Goal: Information Seeking & Learning: Check status

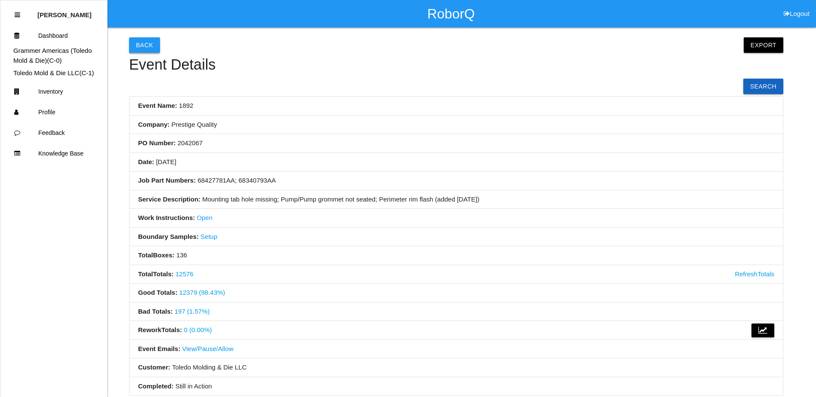
click at [147, 45] on button "Back" at bounding box center [144, 44] width 31 height 15
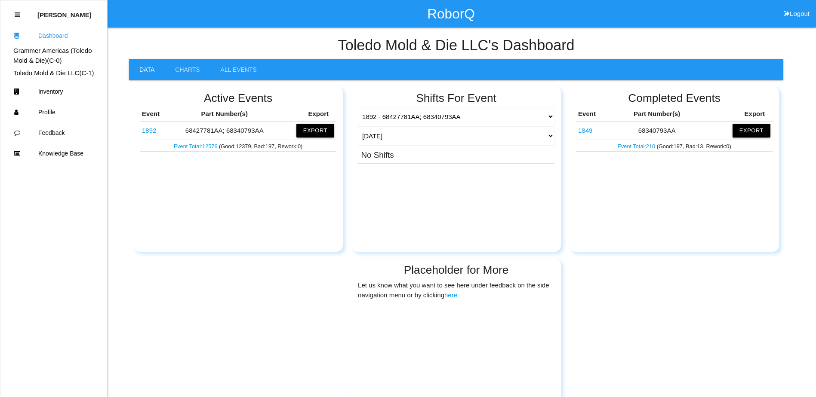
click at [584, 131] on link "1849" at bounding box center [585, 130] width 14 height 7
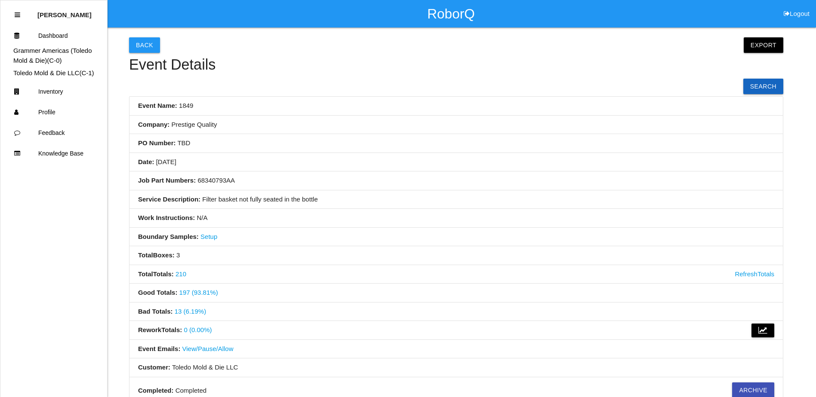
click at [356, 171] on li "Date: [DATE]" at bounding box center [455, 162] width 653 height 19
drag, startPoint x: 387, startPoint y: 173, endPoint x: 347, endPoint y: 168, distance: 39.9
click at [327, 170] on li "Date: [DATE]" at bounding box center [455, 162] width 653 height 19
drag, startPoint x: 384, startPoint y: 168, endPoint x: 312, endPoint y: 206, distance: 82.3
click at [334, 172] on li "Job Part Numbers: 68340793AA" at bounding box center [455, 181] width 653 height 19
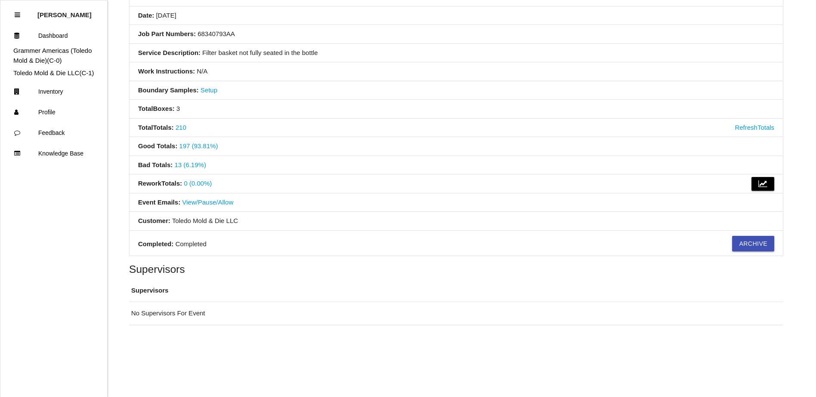
click at [344, 201] on li "Event Emails: View/Pause/Allow" at bounding box center [455, 203] width 653 height 19
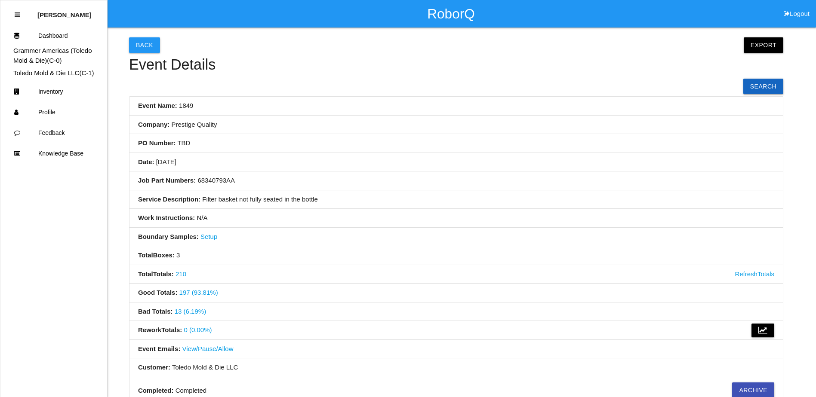
click at [344, 221] on li "Work Instructions: N/A" at bounding box center [455, 218] width 653 height 19
click at [184, 312] on link "13 (6.19%)" at bounding box center [190, 311] width 31 height 7
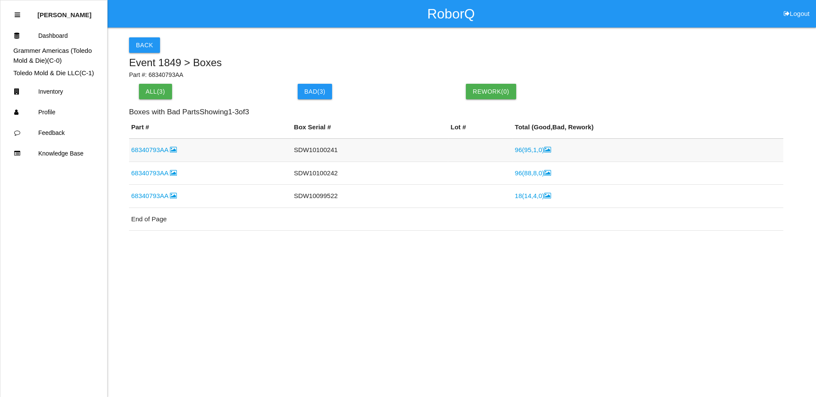
click at [536, 148] on link "96 ( 95 , 1 , 0 )" at bounding box center [533, 149] width 36 height 7
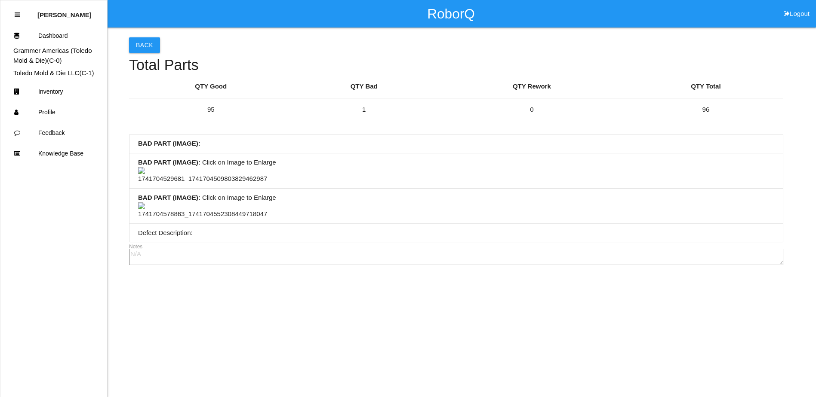
scroll to position [215, 0]
click at [195, 219] on img at bounding box center [202, 211] width 129 height 17
click at [320, 212] on img at bounding box center [229, 208] width 182 height 10
click at [144, 51] on button "Back" at bounding box center [144, 44] width 31 height 15
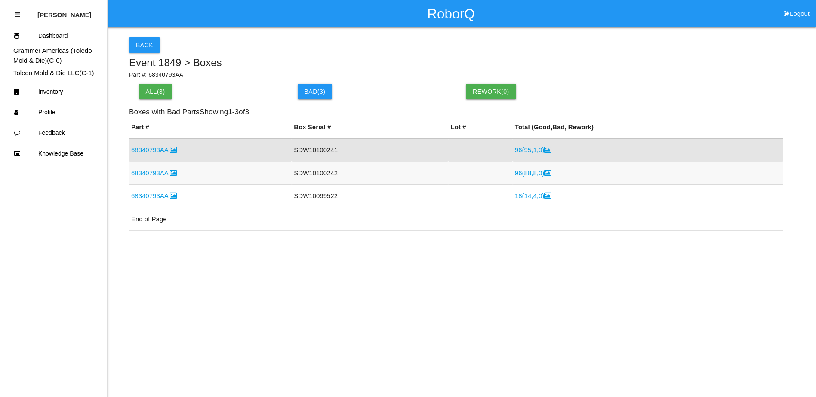
click at [528, 176] on link "96 ( 88 , 8 , 0 )" at bounding box center [533, 172] width 36 height 7
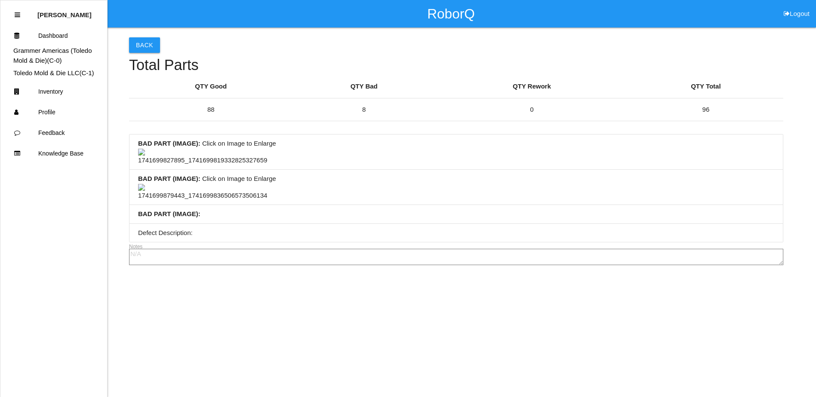
scroll to position [129, 0]
click at [197, 149] on img at bounding box center [202, 157] width 129 height 17
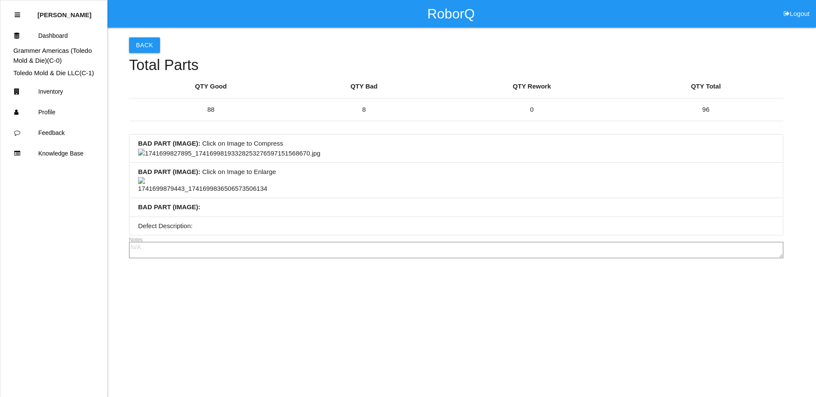
click at [320, 159] on img at bounding box center [229, 154] width 182 height 10
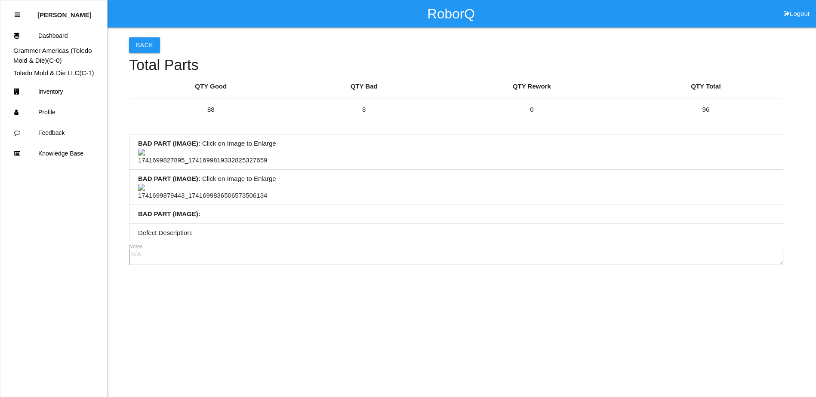
click at [210, 201] on img at bounding box center [202, 192] width 129 height 17
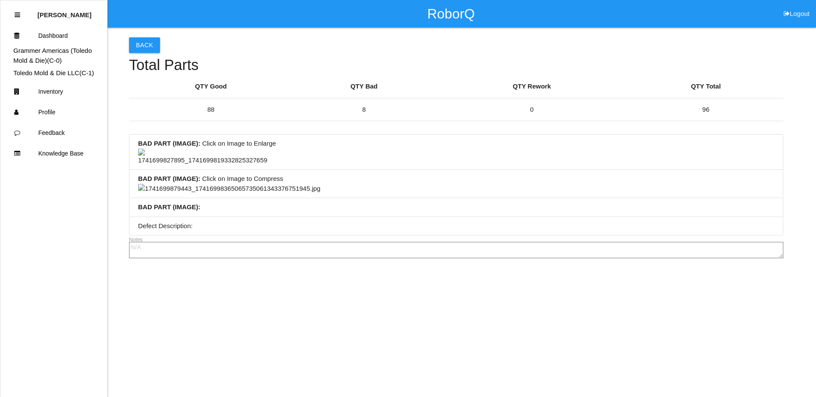
click at [292, 184] on img at bounding box center [229, 189] width 182 height 10
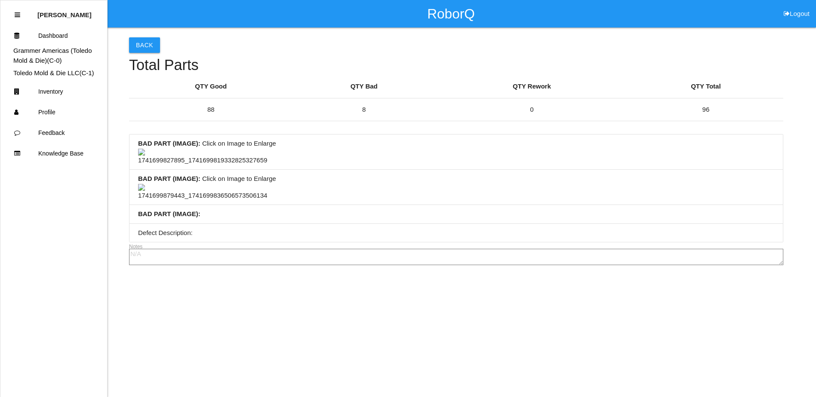
scroll to position [0, 0]
click at [144, 47] on button "Back" at bounding box center [144, 44] width 31 height 15
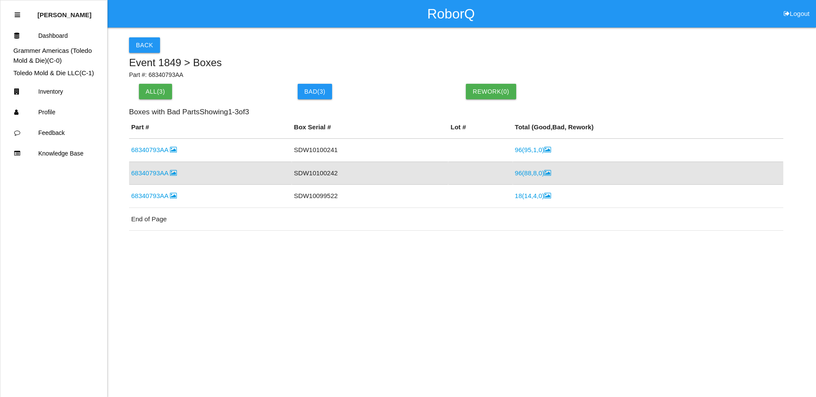
click at [148, 54] on div "Back Event 1849 > Boxes Part #: 68340793AA All( 3 ) Bad ( 3 ) Rework( 0 ) Boxes…" at bounding box center [456, 224] width 654 height 393
click at [146, 47] on button "Back" at bounding box center [144, 44] width 31 height 15
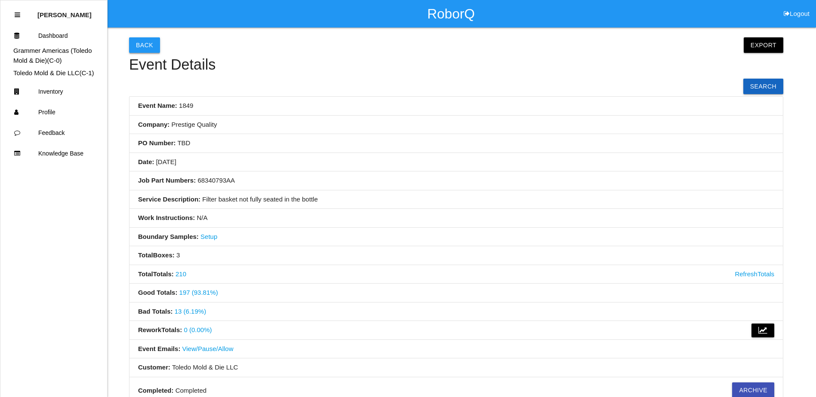
click at [149, 49] on button "Back" at bounding box center [144, 44] width 31 height 15
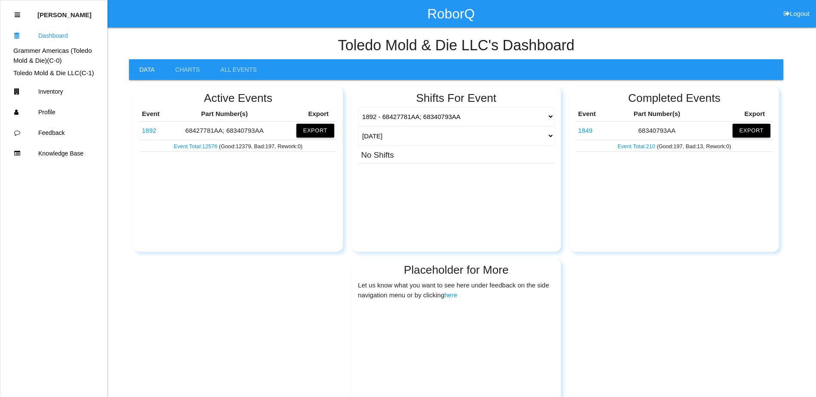
click at [153, 129] on link "1892" at bounding box center [149, 130] width 14 height 7
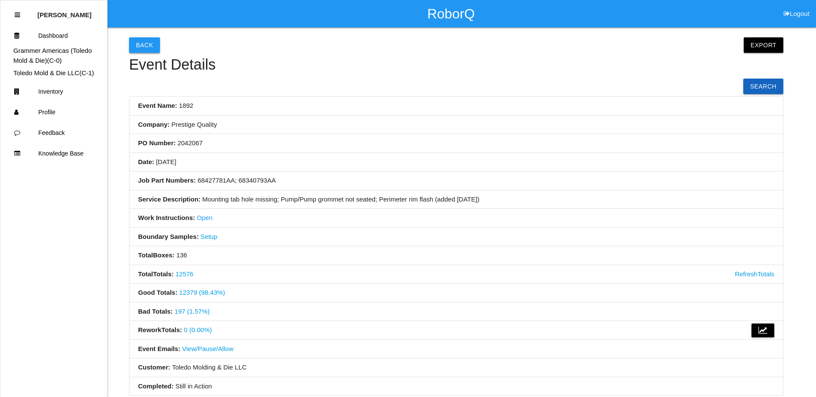
click at [143, 48] on button "Back" at bounding box center [144, 44] width 31 height 15
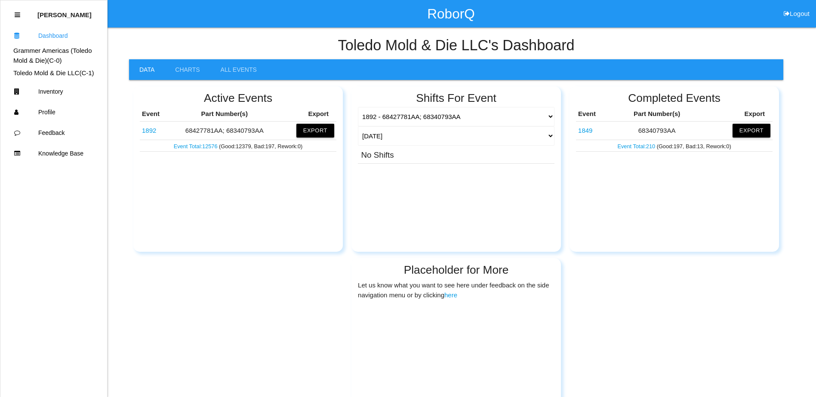
click at [453, 298] on link "here" at bounding box center [450, 295] width 13 height 7
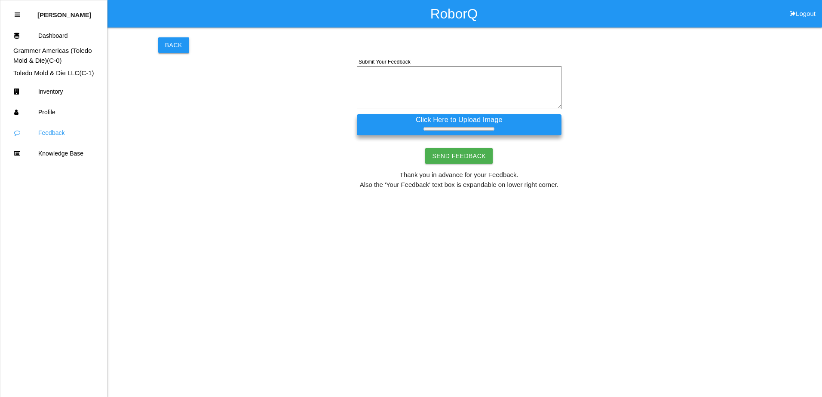
click at [175, 47] on button "Back" at bounding box center [173, 44] width 31 height 15
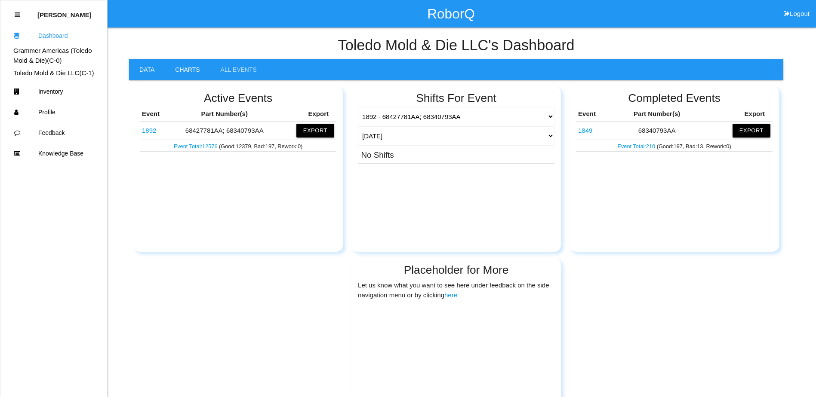
click at [189, 79] on link "Charts" at bounding box center [187, 69] width 45 height 21
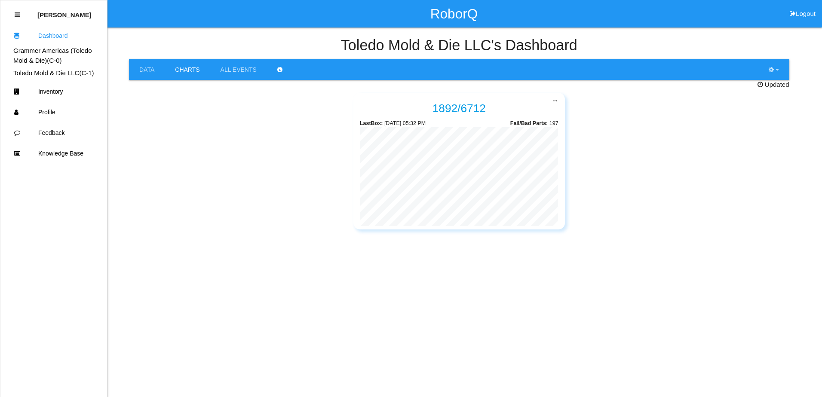
click at [558, 100] on span "↔" at bounding box center [459, 98] width 199 height 4
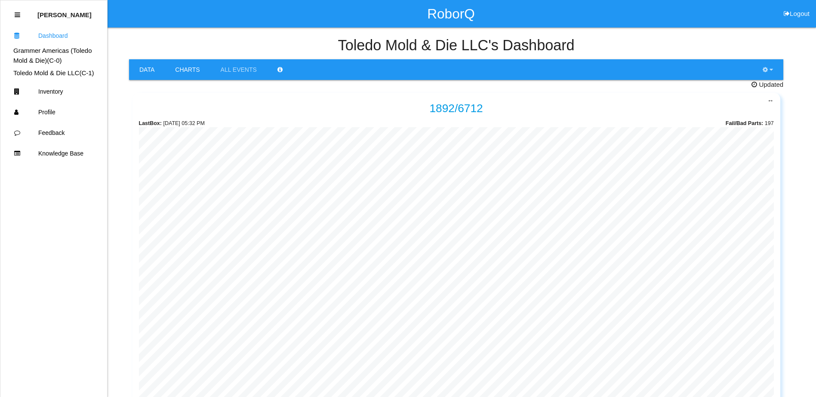
click at [150, 66] on link "Data" at bounding box center [147, 69] width 36 height 21
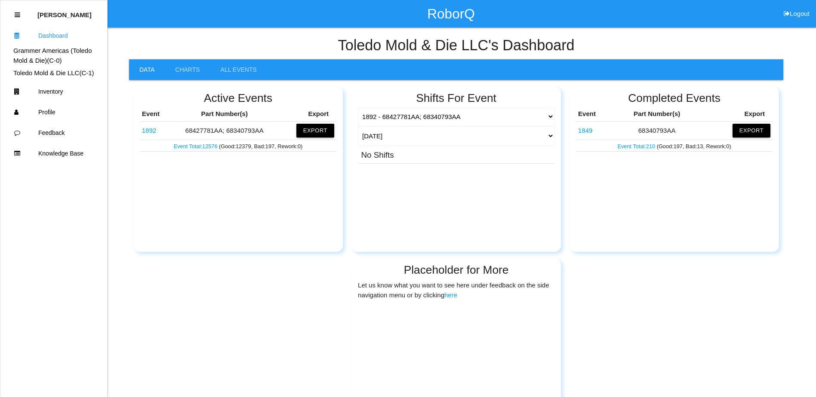
click at [148, 128] on link "1892" at bounding box center [149, 130] width 14 height 7
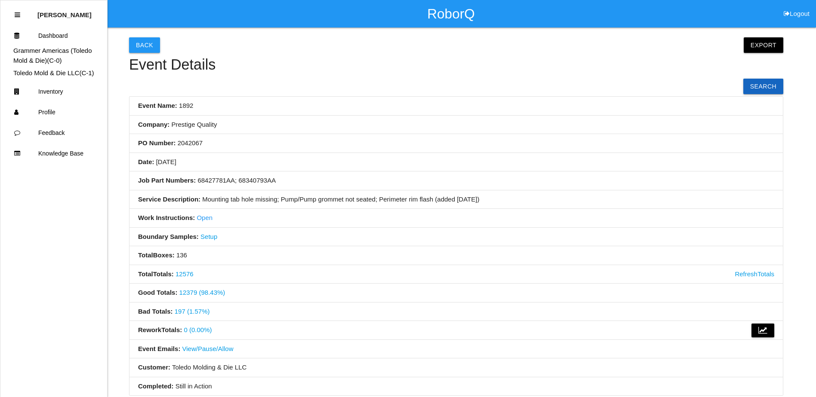
click at [331, 199] on li "Service Description: Mounting tab hole missing; Pump/Pump grommet not seated; P…" at bounding box center [455, 199] width 653 height 19
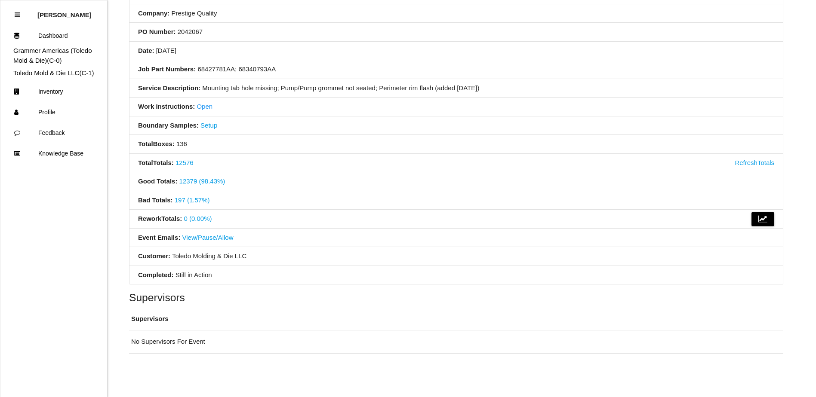
scroll to position [129, 0]
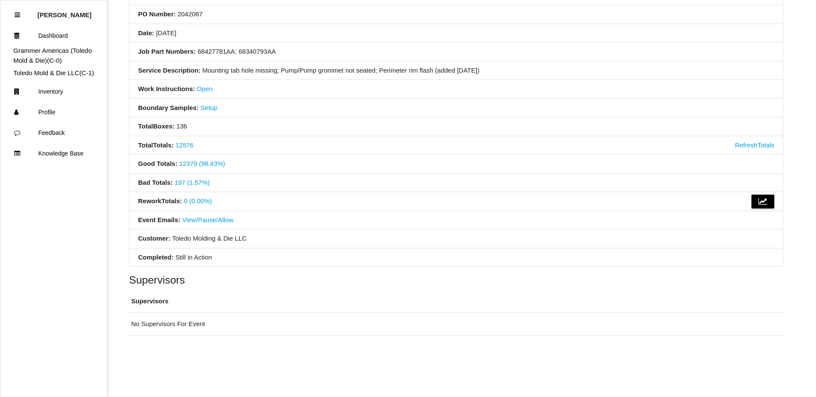
click at [331, 199] on li "Rework Totals : 0 (0.00%)" at bounding box center [455, 201] width 653 height 19
click at [761, 147] on link "Refresh Totals" at bounding box center [754, 146] width 40 height 10
click at [762, 145] on link "Refresh Totals" at bounding box center [754, 146] width 40 height 10
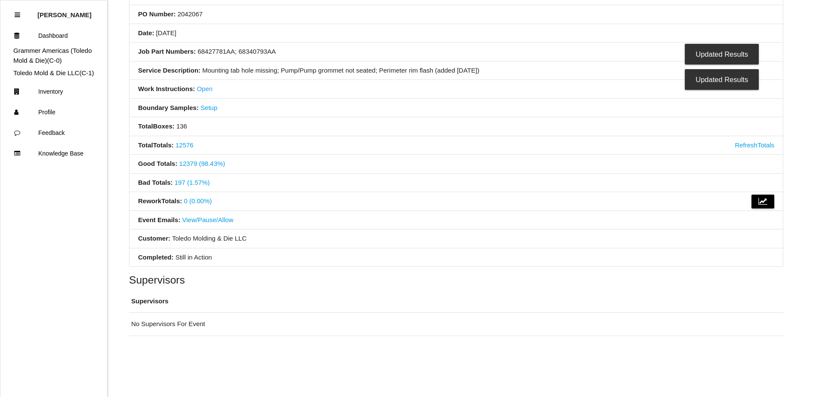
click at [454, 166] on li "Good Totals : 12379 (98.43%)" at bounding box center [455, 164] width 653 height 19
click at [189, 181] on link "197 (1.57%)" at bounding box center [192, 182] width 35 height 7
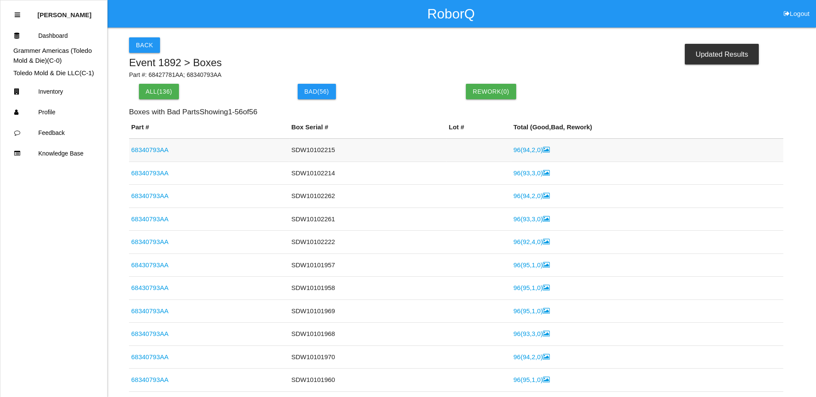
click at [514, 154] on link "96 ( 94 , 2 , 0 )" at bounding box center [531, 149] width 36 height 7
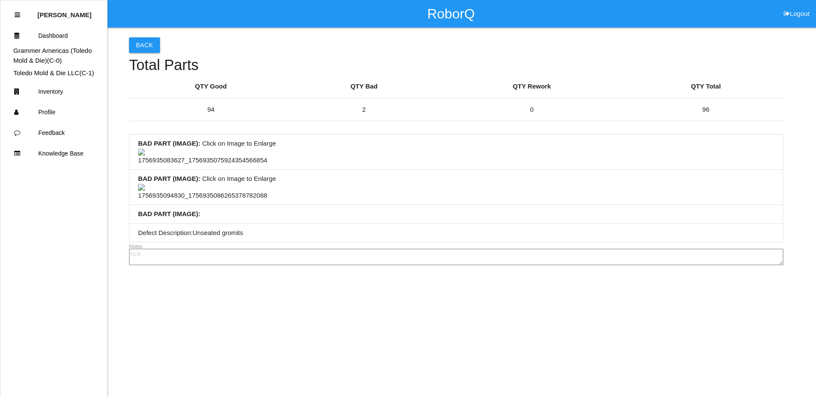
click at [199, 152] on img at bounding box center [202, 157] width 129 height 17
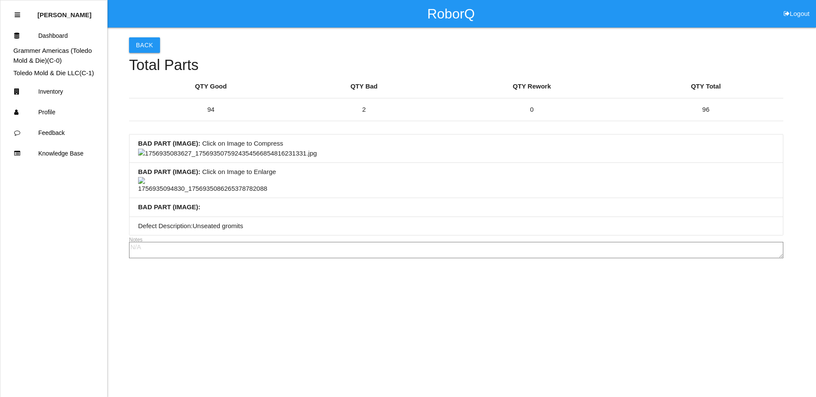
click at [317, 159] on img at bounding box center [227, 154] width 179 height 10
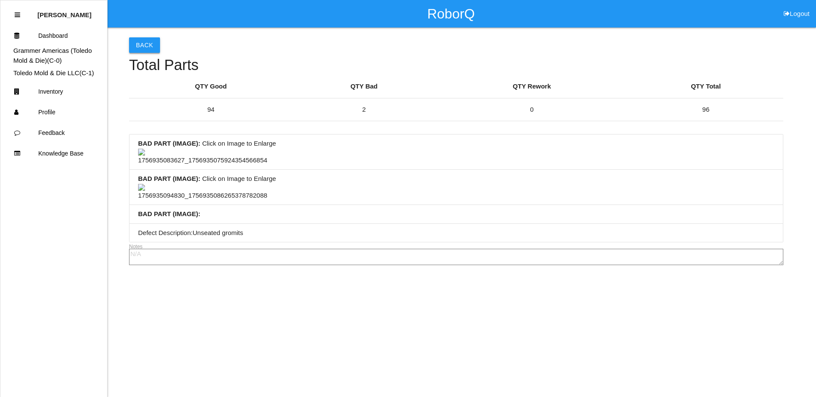
click at [147, 46] on button "Back" at bounding box center [144, 44] width 31 height 15
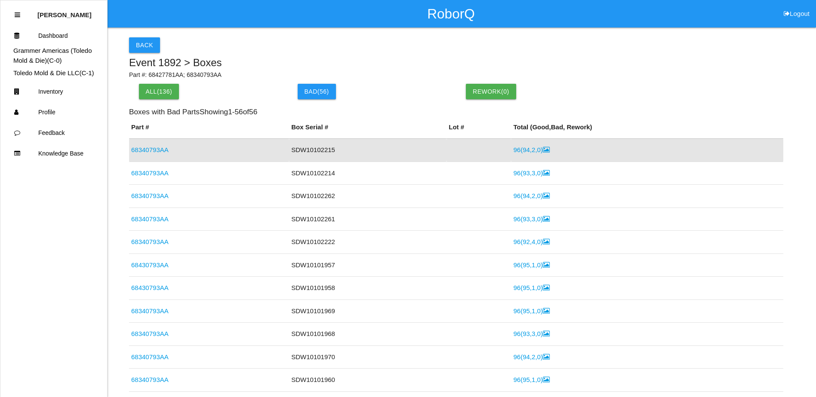
click at [157, 147] on link "68340793AA" at bounding box center [149, 149] width 37 height 7
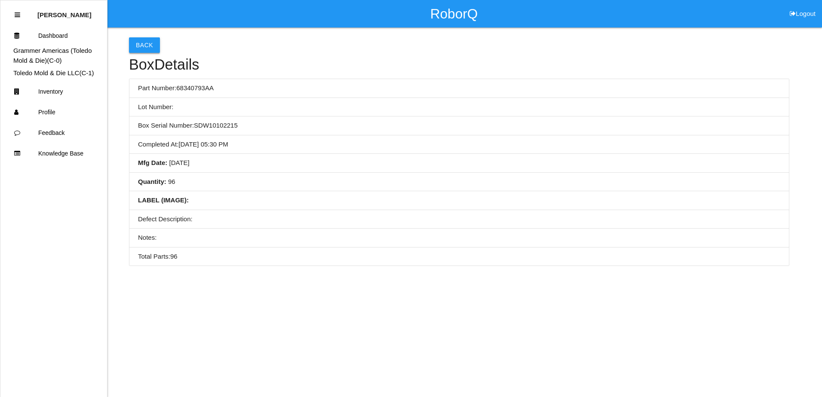
click at [145, 40] on button "Back" at bounding box center [144, 44] width 31 height 15
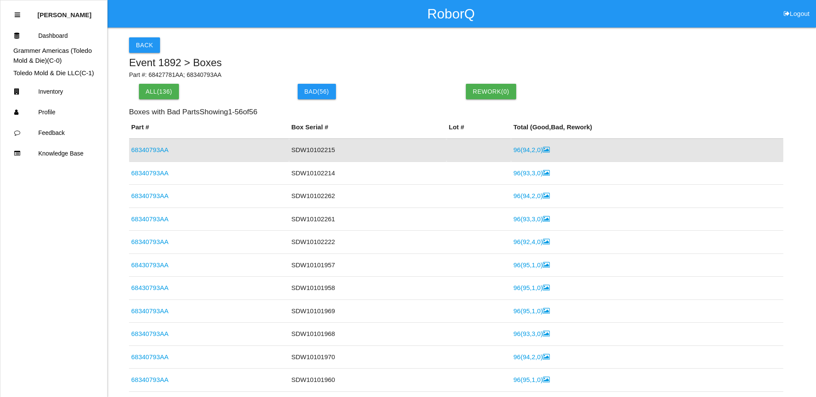
click at [527, 149] on link "96 ( 94 , 2 , 0 )" at bounding box center [531, 149] width 36 height 7
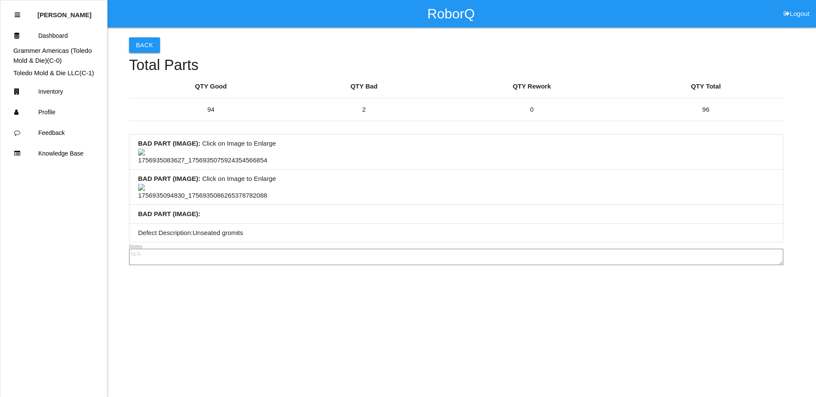
click at [206, 201] on img at bounding box center [202, 192] width 129 height 17
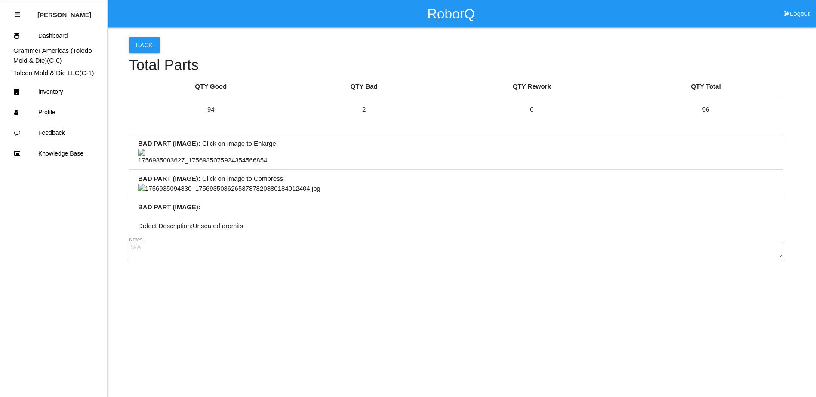
click at [320, 194] on img at bounding box center [229, 189] width 182 height 10
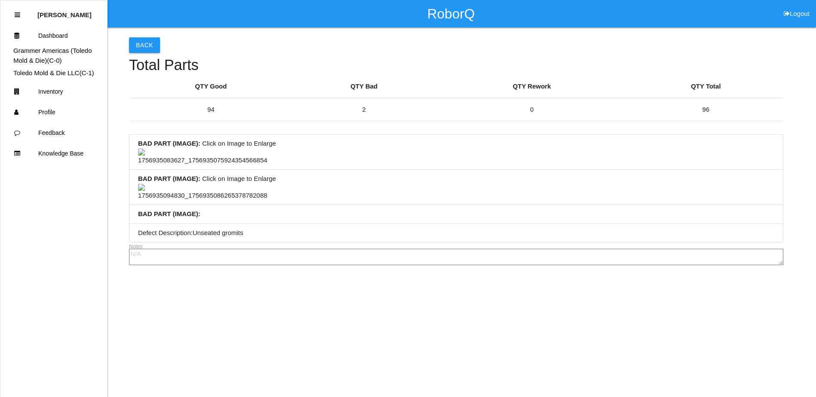
click at [399, 163] on li "BAD PART (IMAGE) : Click on Image to Enlarge" at bounding box center [455, 152] width 653 height 35
drag, startPoint x: 436, startPoint y: 168, endPoint x: 427, endPoint y: 168, distance: 9.0
drag, startPoint x: 427, startPoint y: 168, endPoint x: 292, endPoint y: 134, distance: 139.2
click at [370, 170] on li "BAD PART (IMAGE) : Click on Image to Enlarge" at bounding box center [455, 152] width 653 height 35
click at [150, 44] on button "Back" at bounding box center [144, 44] width 31 height 15
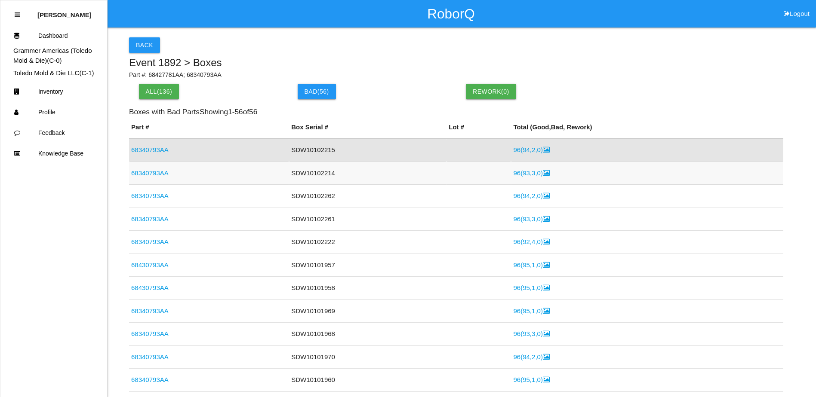
click at [527, 172] on link "96 ( 93 , 3 , 0 )" at bounding box center [531, 172] width 36 height 7
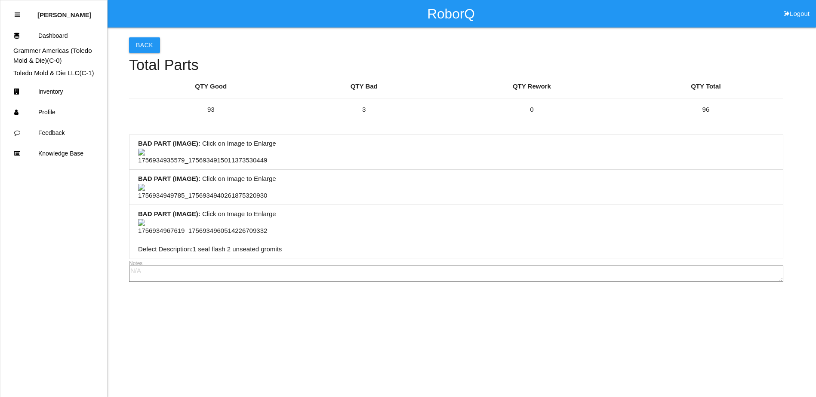
scroll to position [86, 0]
click at [193, 152] on img at bounding box center [202, 157] width 129 height 17
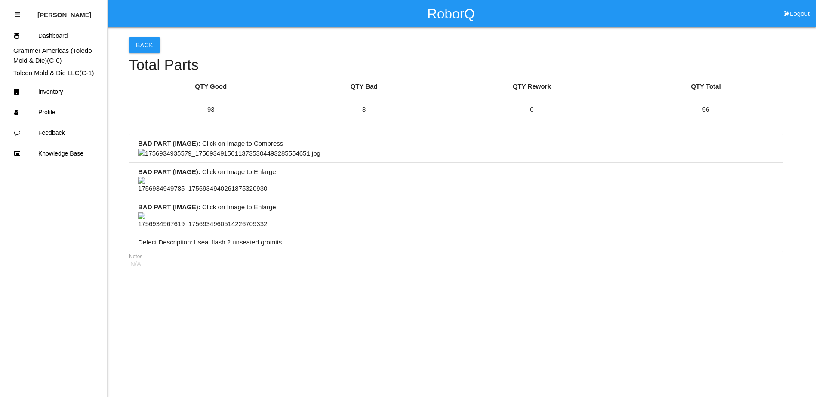
click at [320, 159] on img at bounding box center [229, 154] width 182 height 10
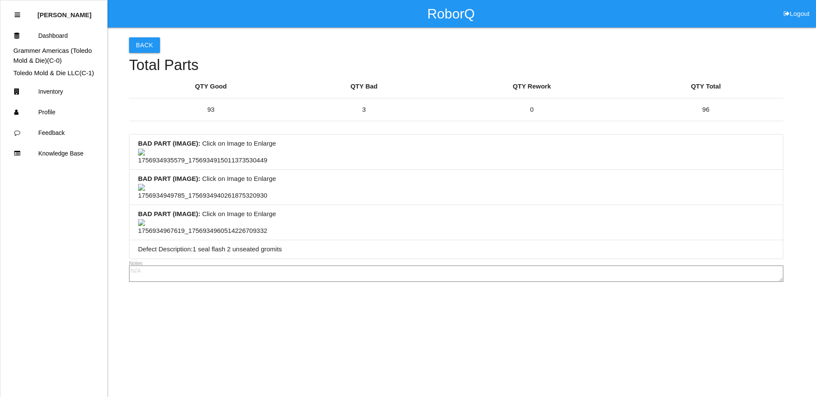
click at [221, 219] on img at bounding box center [202, 227] width 129 height 17
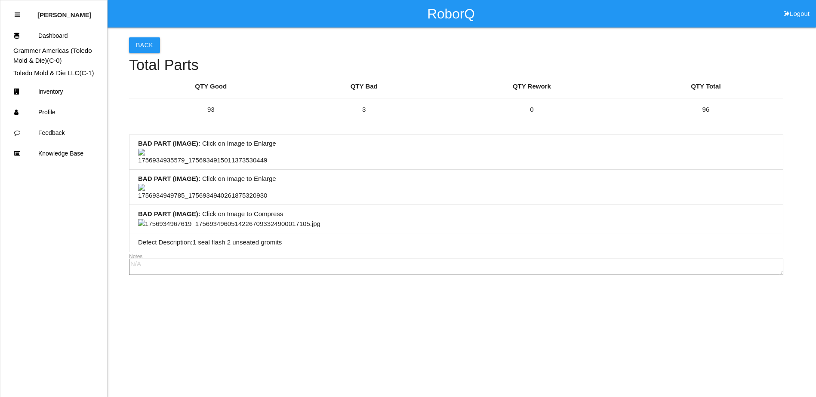
click at [320, 229] on img at bounding box center [229, 224] width 182 height 10
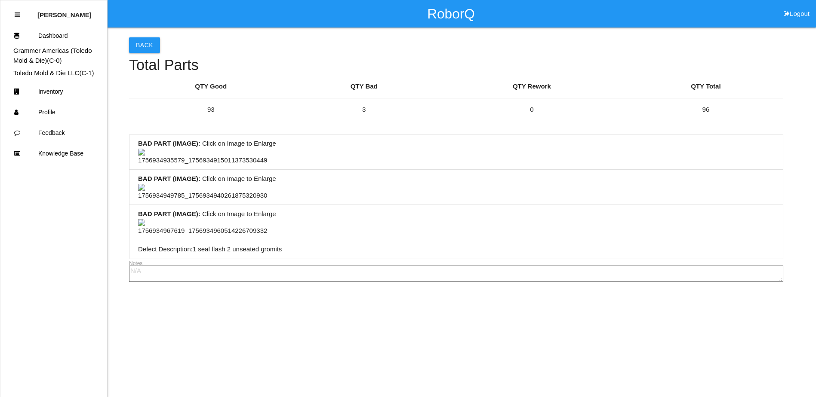
click at [222, 201] on img at bounding box center [202, 192] width 129 height 17
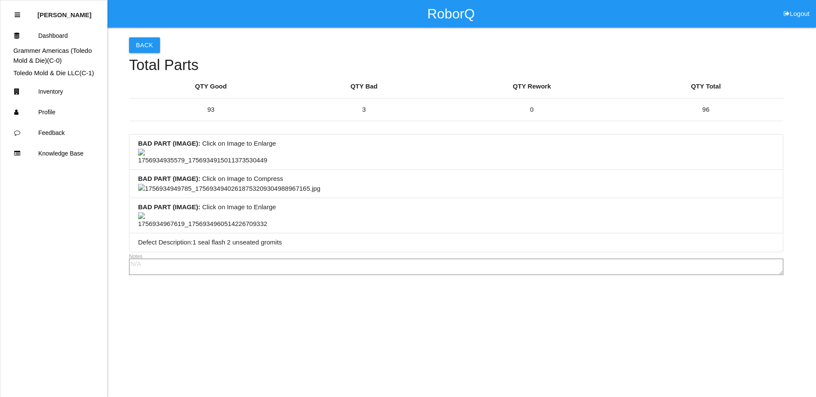
scroll to position [285, 0]
click at [320, 194] on img at bounding box center [229, 189] width 182 height 10
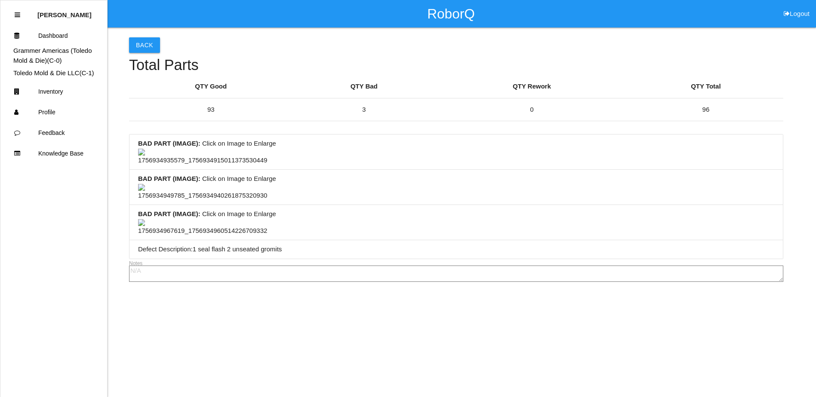
scroll to position [0, 0]
click at [154, 52] on button "Back" at bounding box center [144, 44] width 31 height 15
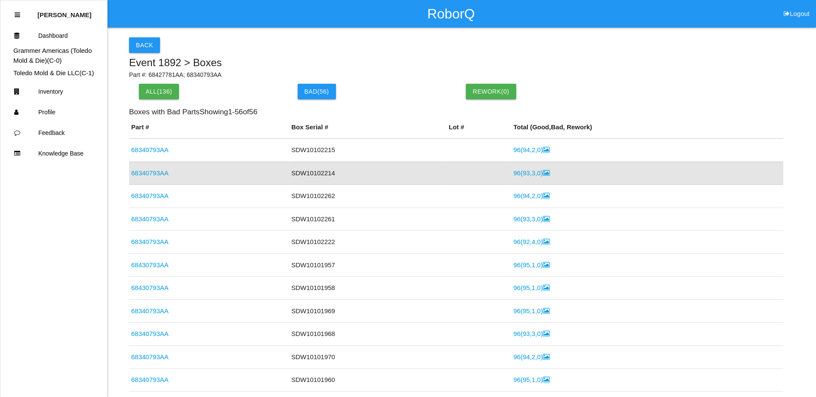
click at [153, 172] on link "68340793AA" at bounding box center [149, 172] width 37 height 7
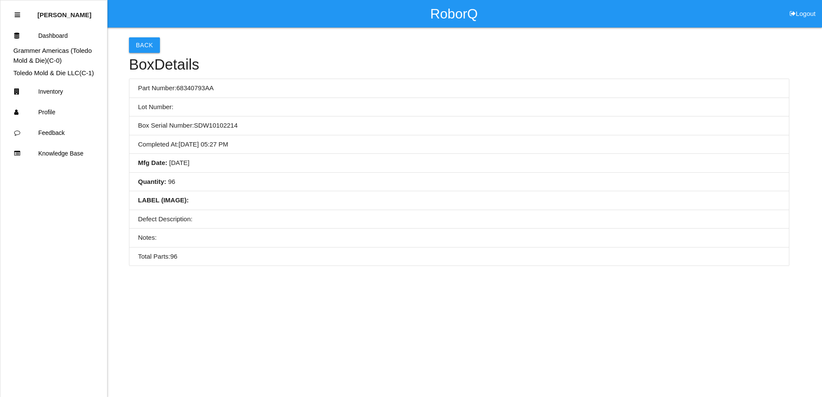
click at [330, 143] on li "Completed At : [DATE] 05:27 PM" at bounding box center [459, 144] width 660 height 19
drag, startPoint x: 396, startPoint y: 131, endPoint x: 276, endPoint y: 117, distance: 120.4
click at [312, 132] on li "Box Serial Number: SDW10102214" at bounding box center [459, 126] width 660 height 19
click at [373, 122] on li "Box Serial Number: SDW10102214" at bounding box center [459, 126] width 660 height 19
drag, startPoint x: 424, startPoint y: 119, endPoint x: 324, endPoint y: 121, distance: 100.6
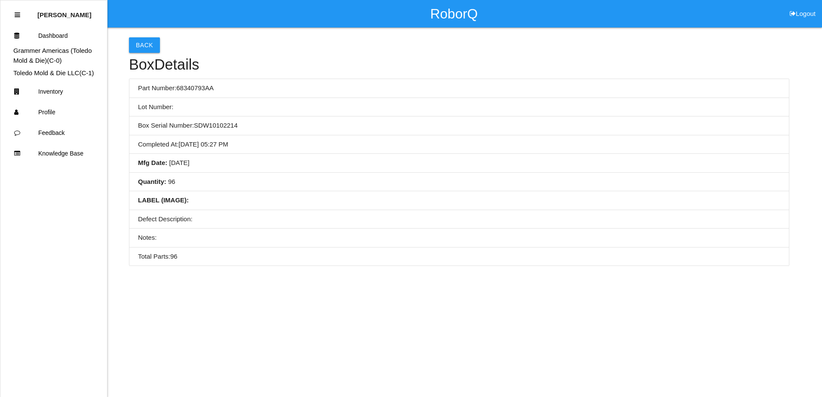
click at [324, 121] on li "Box Serial Number: SDW10102214" at bounding box center [459, 126] width 660 height 19
click at [147, 50] on button "Back" at bounding box center [144, 44] width 31 height 15
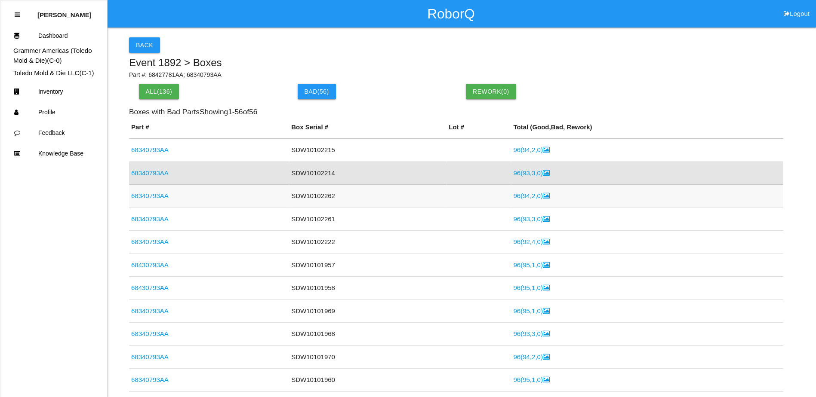
click at [155, 191] on td "68340793AA" at bounding box center [209, 196] width 160 height 23
click at [153, 200] on link "68340793AA" at bounding box center [149, 195] width 37 height 7
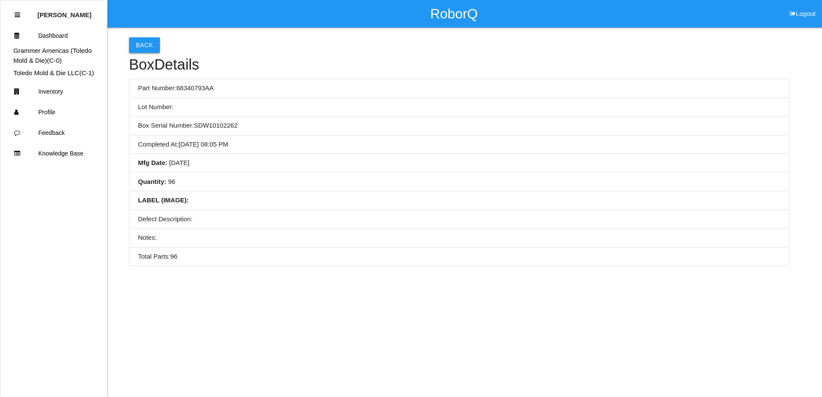
click at [146, 45] on button "Back" at bounding box center [144, 44] width 31 height 15
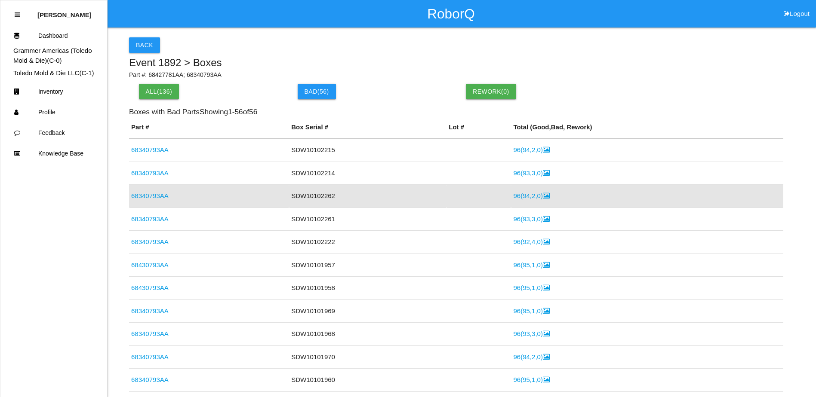
click at [519, 197] on link "96 ( 94 , 2 , 0 )" at bounding box center [531, 195] width 36 height 7
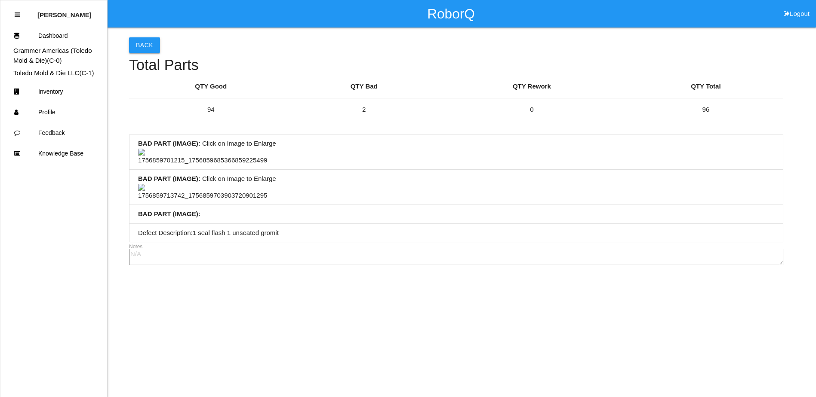
click at [145, 43] on button "Back" at bounding box center [144, 44] width 31 height 15
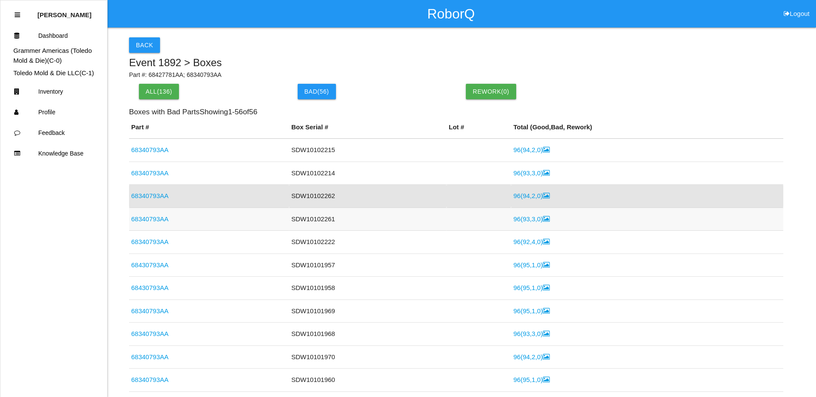
click at [158, 215] on link "68340793AA" at bounding box center [149, 218] width 37 height 7
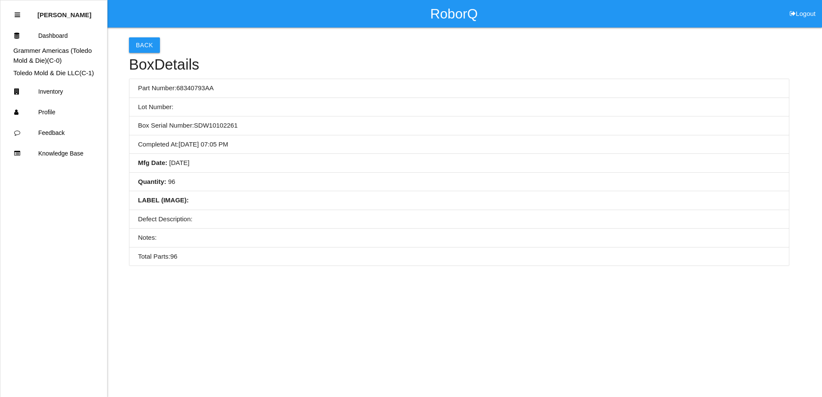
click at [151, 53] on div "Back Box Details Part Number: 68340793AA Lot Number: Box Serial Number: SDW1010…" at bounding box center [459, 147] width 660 height 239
click at [148, 49] on button "Back" at bounding box center [144, 44] width 31 height 15
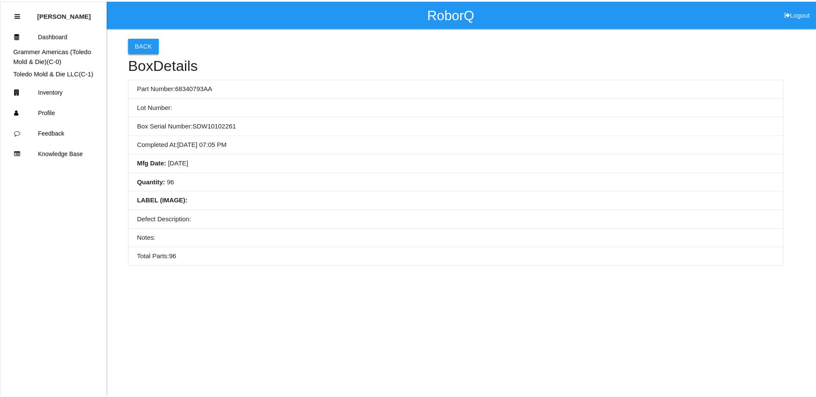
scroll to position [21, 0]
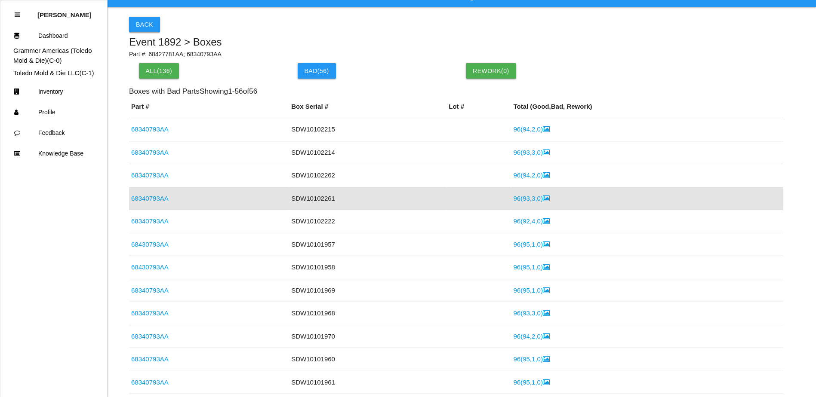
click at [520, 198] on link "96 ( 93 , 3 , 0 )" at bounding box center [531, 198] width 36 height 7
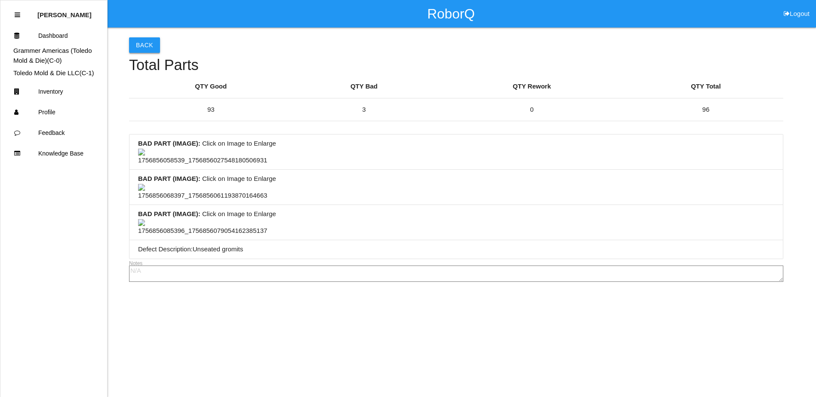
click at [141, 46] on button "Back" at bounding box center [144, 44] width 31 height 15
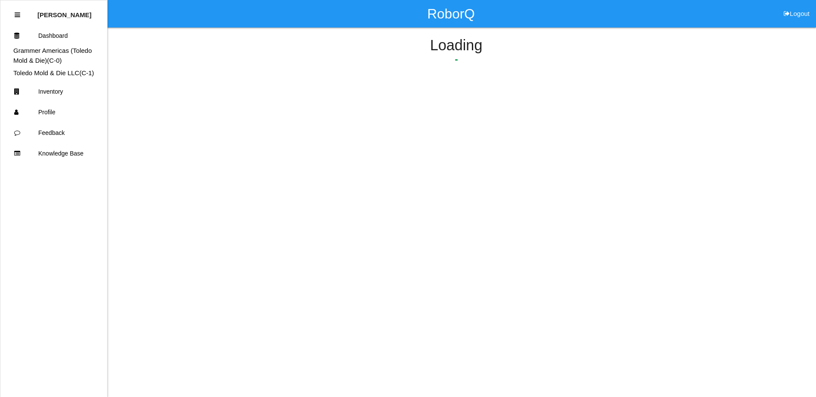
scroll to position [21, 0]
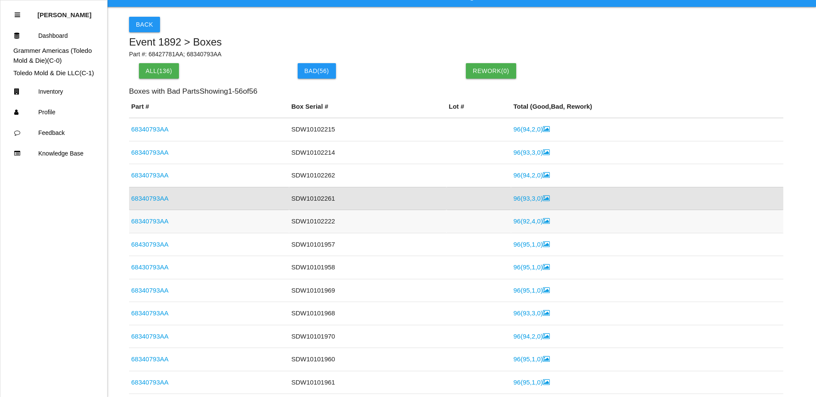
click at [155, 220] on link "68340793AA" at bounding box center [149, 221] width 37 height 7
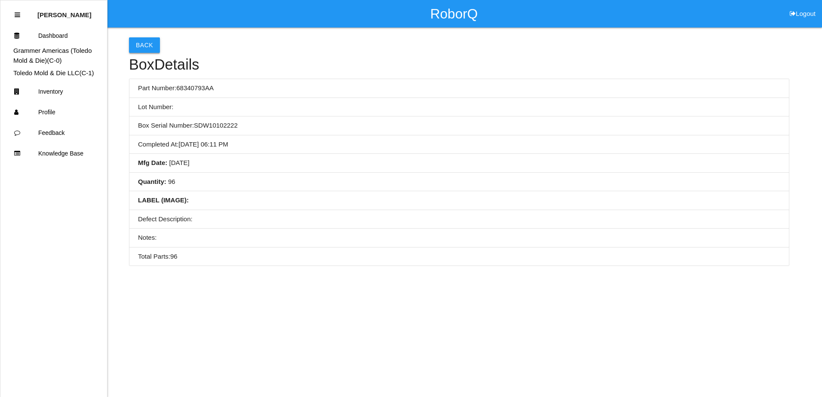
click at [140, 40] on button "Back" at bounding box center [144, 44] width 31 height 15
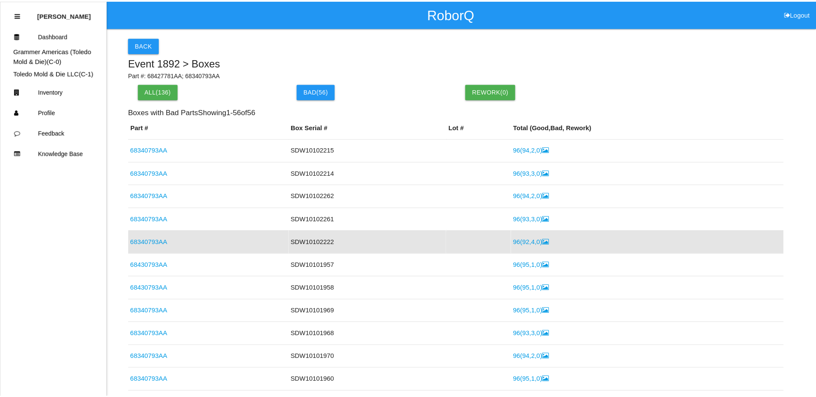
scroll to position [44, 0]
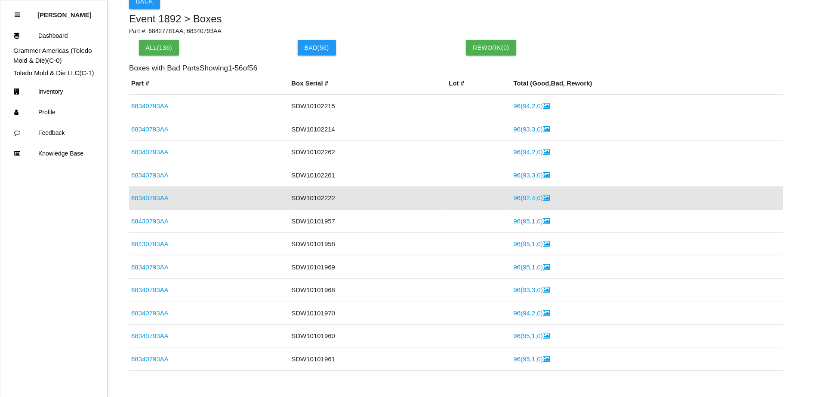
click at [519, 202] on link "96 ( 92 , 4 , 0 )" at bounding box center [531, 197] width 36 height 7
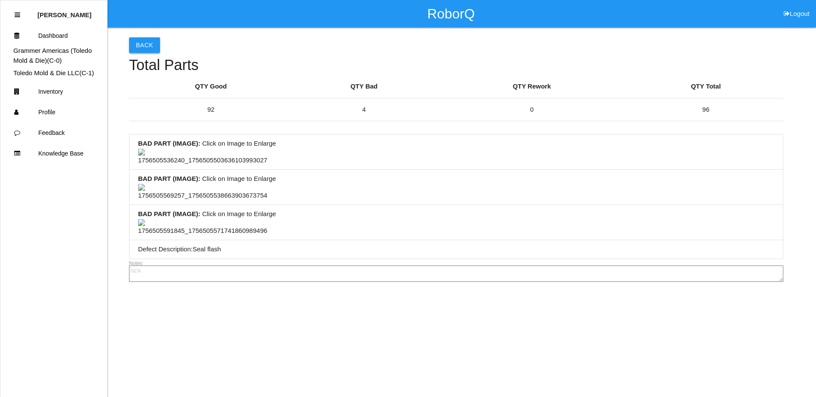
click at [147, 42] on button "Back" at bounding box center [144, 44] width 31 height 15
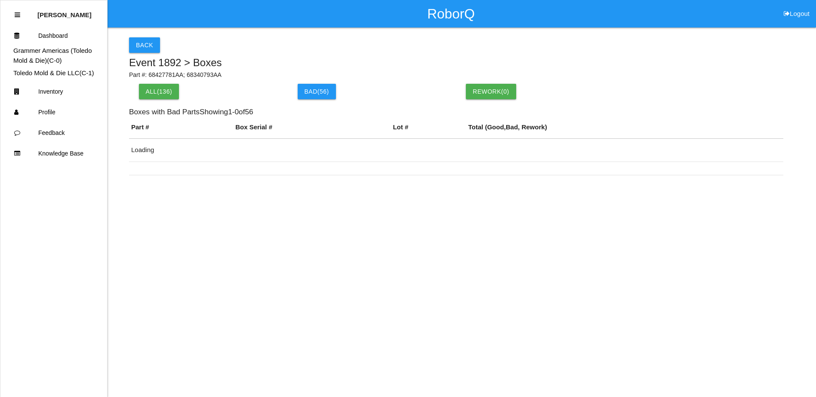
scroll to position [44, 0]
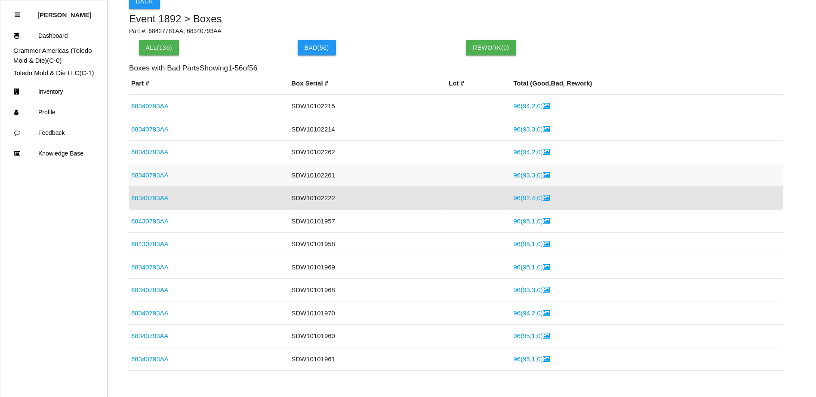
click at [335, 176] on td "SDW10102261" at bounding box center [367, 175] width 157 height 23
click at [331, 151] on td "SDW10102262" at bounding box center [367, 152] width 157 height 23
drag, startPoint x: 372, startPoint y: 129, endPoint x: 338, endPoint y: 128, distance: 34.0
click at [372, 129] on td "SDW10102214" at bounding box center [367, 129] width 157 height 23
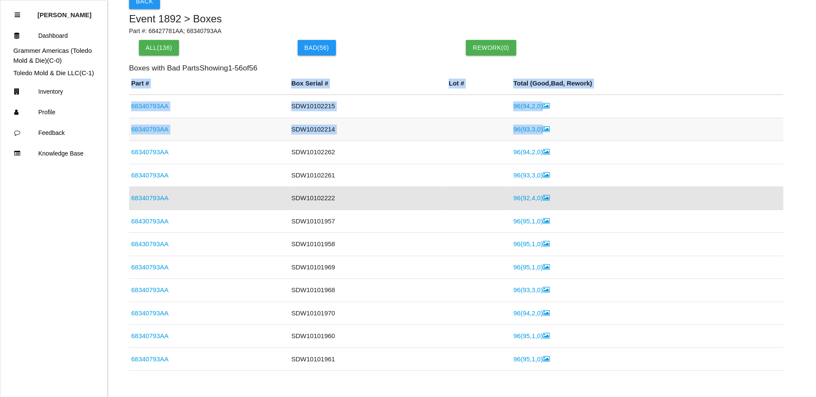
drag, startPoint x: 128, startPoint y: 104, endPoint x: 544, endPoint y: 129, distance: 416.5
click at [544, 129] on div "Back Event 1892 > Boxes Part #: 68427781AA; 68340793AA All( 136 ) Bad ( 56 ) Re…" at bounding box center [408, 180] width 816 height 393
click at [544, 129] on td "96 ( 93 , 3 , 0 )" at bounding box center [647, 129] width 272 height 23
drag, startPoint x: 131, startPoint y: 108, endPoint x: 550, endPoint y: 132, distance: 419.9
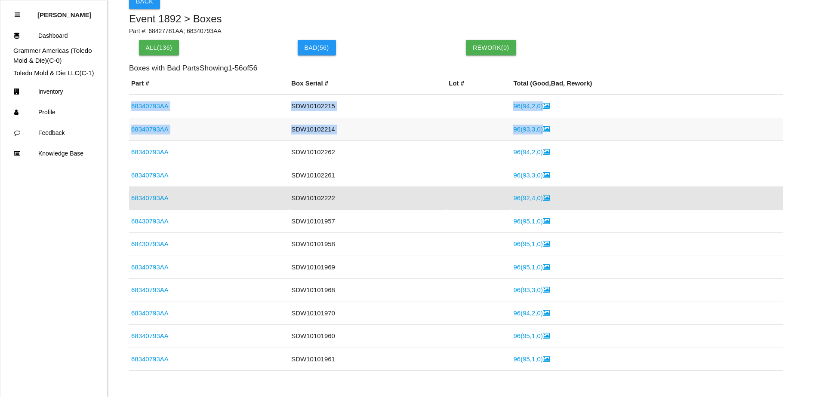
copy tbody "68340793AA SDW10102215 96 ( 94 , 2 , 0 ) 68340793AA SDW10102214 96 ( 93 , 3 , 0…"
click at [325, 131] on td "SDW10102214" at bounding box center [367, 129] width 157 height 23
drag, startPoint x: 129, startPoint y: 107, endPoint x: 533, endPoint y: 129, distance: 404.4
copy tbody "68340793AA SDW10102215 96 ( 94 , 2 , 0 ) 68340793AA SDW10102214 96 ( 93 , 3 , 0…"
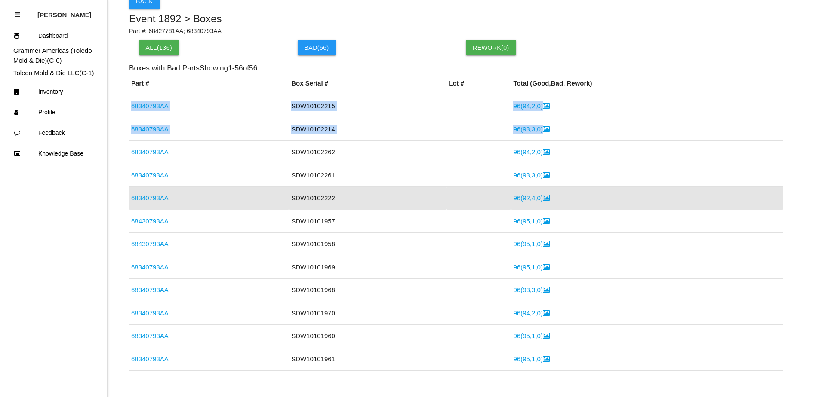
click at [608, 51] on div "Rework( 0 )" at bounding box center [540, 47] width 159 height 15
drag, startPoint x: 332, startPoint y: 106, endPoint x: 288, endPoint y: 106, distance: 43.4
click at [289, 106] on td "SDW10102215" at bounding box center [367, 106] width 157 height 23
drag, startPoint x: 288, startPoint y: 106, endPoint x: 408, endPoint y: 54, distance: 130.5
click at [408, 54] on div "Bad ( 56 )" at bounding box center [371, 47] width 159 height 15
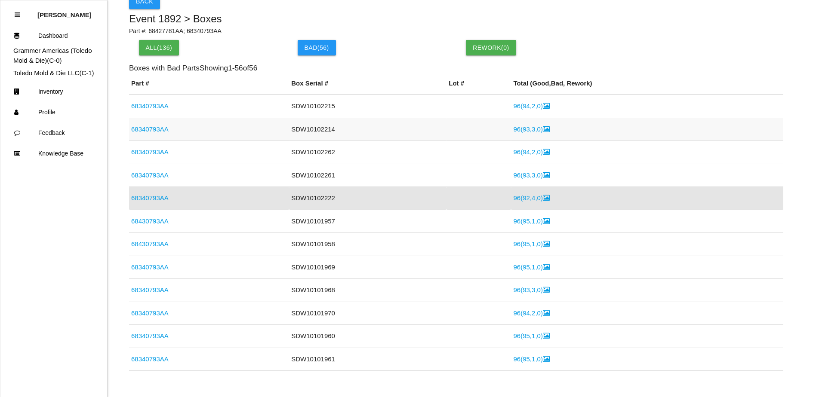
click at [337, 134] on td "SDW10102214" at bounding box center [367, 129] width 157 height 23
drag, startPoint x: 330, startPoint y: 126, endPoint x: 287, endPoint y: 128, distance: 42.6
click at [289, 128] on td "SDW10102214" at bounding box center [367, 129] width 157 height 23
copy td "SDW10102214"
click at [339, 139] on td "SDW10102214" at bounding box center [367, 129] width 157 height 23
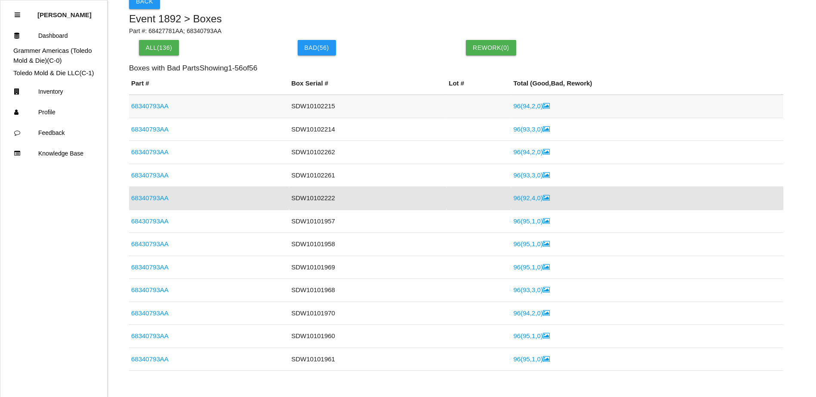
click at [334, 109] on td "SDW10102215" at bounding box center [367, 106] width 157 height 23
drag, startPoint x: 331, startPoint y: 104, endPoint x: 286, endPoint y: 106, distance: 44.7
click at [289, 106] on td "SDW10102215" at bounding box center [367, 106] width 157 height 23
copy td "SDW10102215"
click at [396, 60] on div "All( 136 ) Bad ( 56 ) Rework( 0 )" at bounding box center [456, 52] width 654 height 24
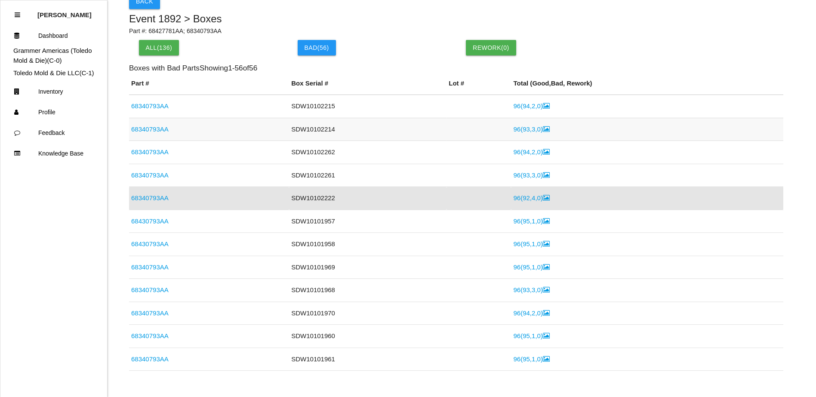
click at [157, 131] on link "68340793AA" at bounding box center [149, 129] width 37 height 7
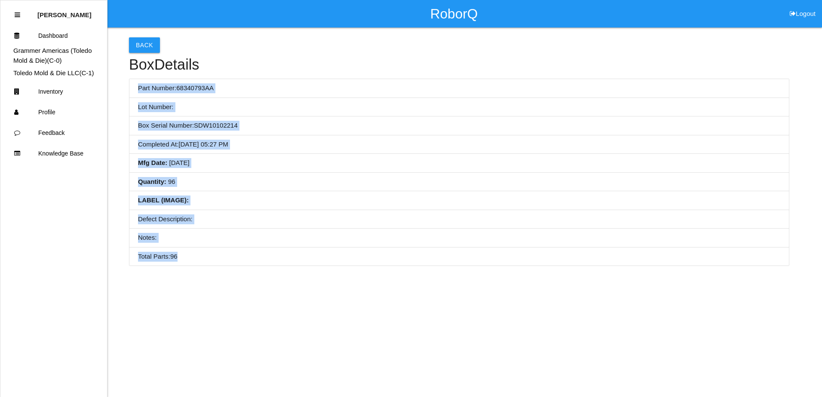
drag, startPoint x: 136, startPoint y: 89, endPoint x: 240, endPoint y: 254, distance: 195.5
click at [240, 254] on ul "Part Number: 68340793AA Lot Number: Box Serial Number: SDW10102214 Completed At…" at bounding box center [459, 172] width 660 height 187
copy ul "Part Number: 68340793AA Lot Number: Box Serial Number: SDW10102214 Completed At…"
click at [338, 151] on li "Completed At : [DATE] 05:27 PM" at bounding box center [459, 144] width 660 height 19
click at [157, 44] on button "Back" at bounding box center [144, 44] width 31 height 15
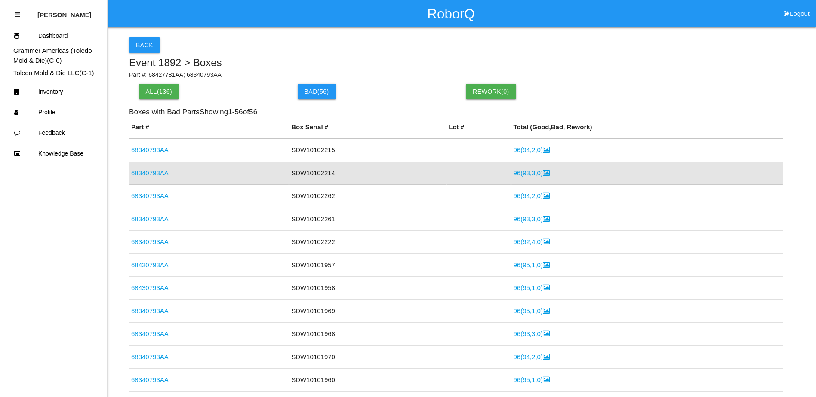
click at [515, 170] on link "96 ( 93 , 3 , 0 )" at bounding box center [531, 172] width 36 height 7
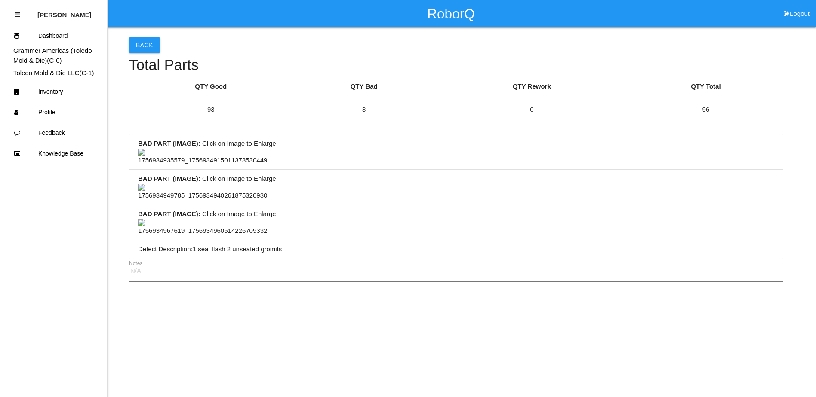
scroll to position [328, 0]
click at [236, 219] on img at bounding box center [202, 227] width 129 height 17
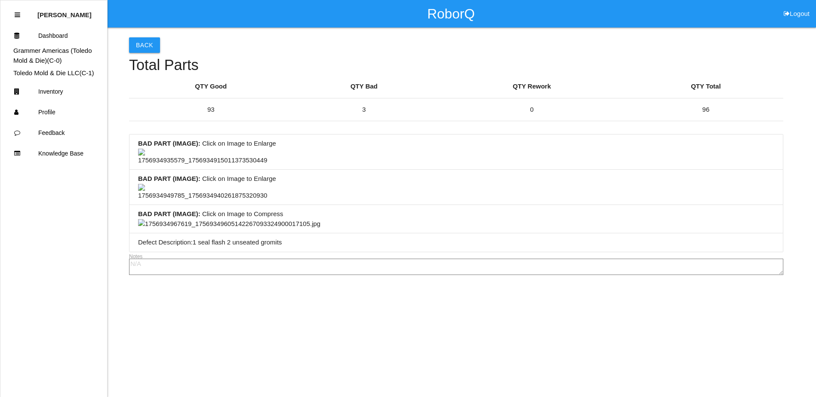
click at [283, 219] on img at bounding box center [229, 224] width 182 height 10
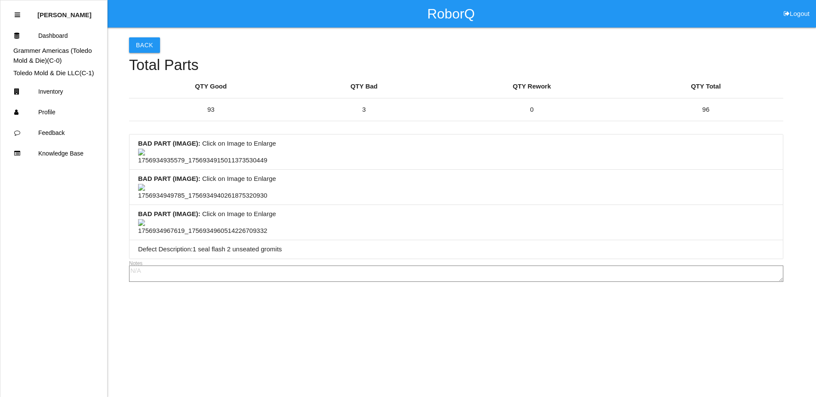
click at [228, 219] on img at bounding box center [202, 227] width 129 height 17
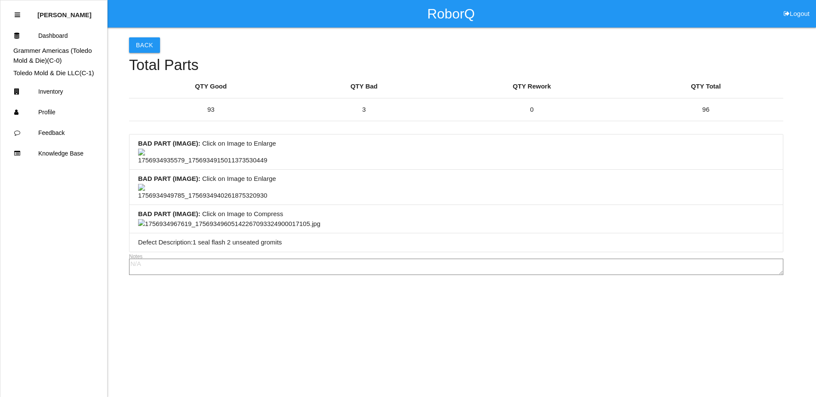
click at [317, 219] on img at bounding box center [229, 224] width 182 height 10
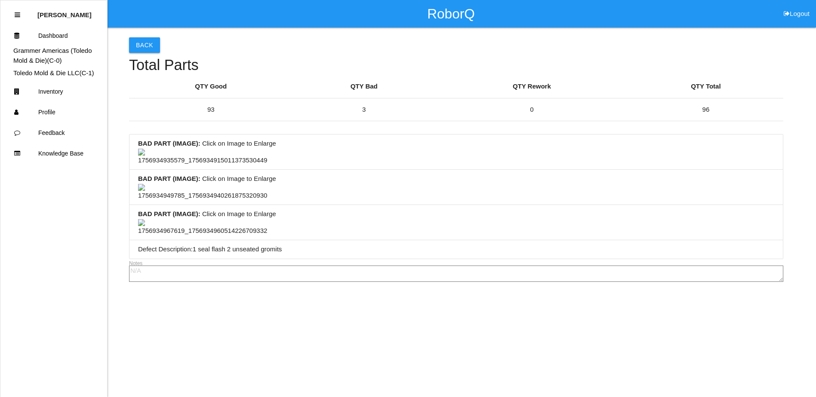
scroll to position [0, 0]
click at [439, 147] on li "BAD PART (IMAGE) : Click on Image to Enlarge" at bounding box center [455, 152] width 653 height 35
drag, startPoint x: 151, startPoint y: 19, endPoint x: 154, endPoint y: 25, distance: 6.9
click at [151, 37] on button "Back" at bounding box center [144, 44] width 31 height 15
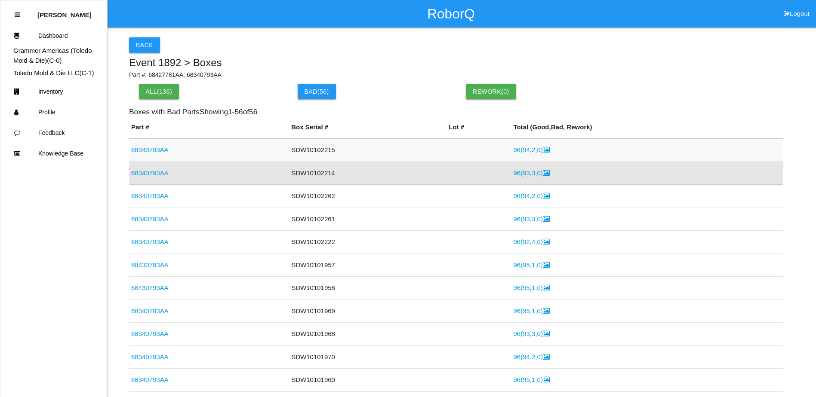
click at [516, 149] on link "96 ( 94 , 2 , 0 )" at bounding box center [531, 149] width 36 height 7
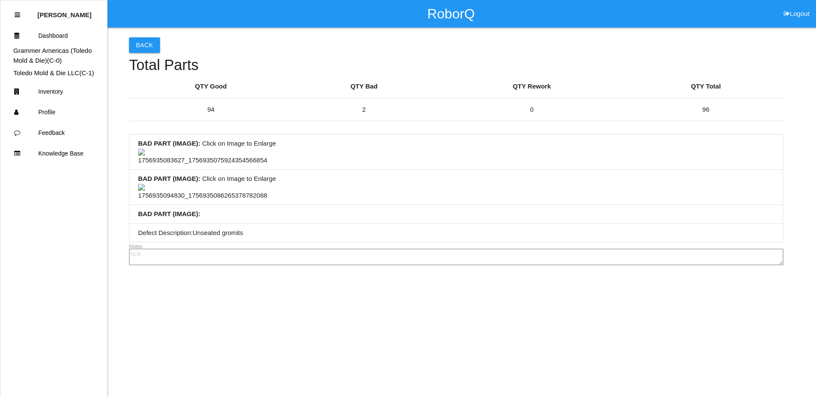
click at [123, 43] on div "Back Total Parts QTY Good QTY Bad QTY Rework QTY Total 94 2 0 96 BAD PART (IMAG…" at bounding box center [408, 148] width 816 height 241
click at [133, 44] on button "Back" at bounding box center [144, 44] width 31 height 15
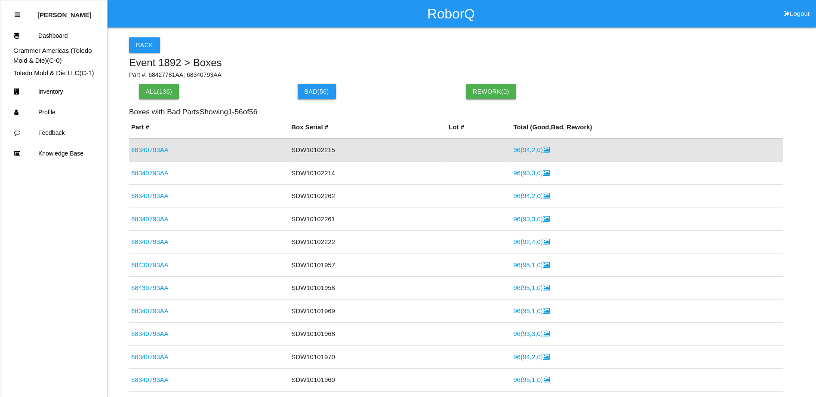
click at [160, 147] on link "68340793AA" at bounding box center [149, 149] width 37 height 7
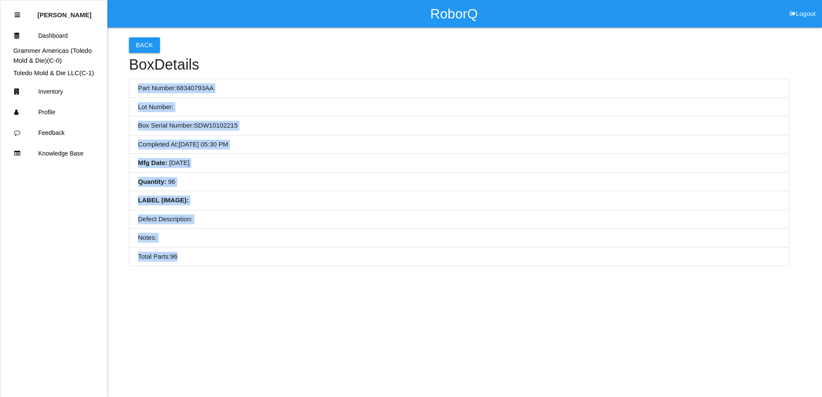
drag, startPoint x: 138, startPoint y: 87, endPoint x: 250, endPoint y: 248, distance: 195.5
click at [250, 248] on ul "Part Number: 68340793AA Lot Number: Box Serial Number: SDW10102215 Completed At…" at bounding box center [459, 172] width 660 height 187
copy ul "Part Number: 68340793AA Lot Number: Box Serial Number: SDW10102215 Completed At…"
click at [135, 40] on button "Back" at bounding box center [144, 44] width 31 height 15
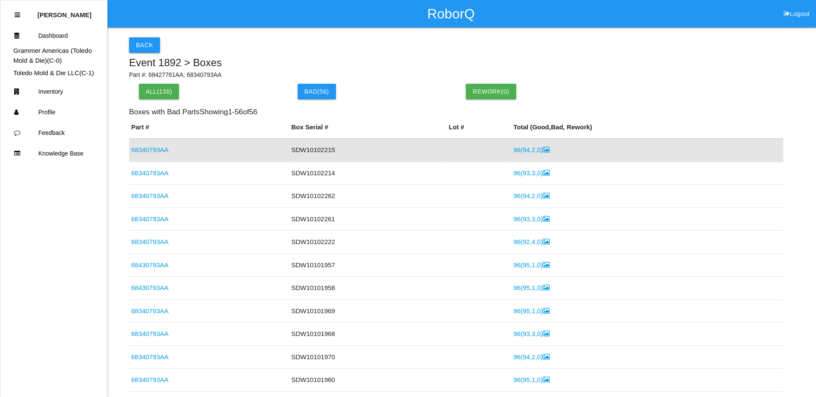
click at [517, 149] on link "96 ( 94 , 2 , 0 )" at bounding box center [531, 149] width 36 height 7
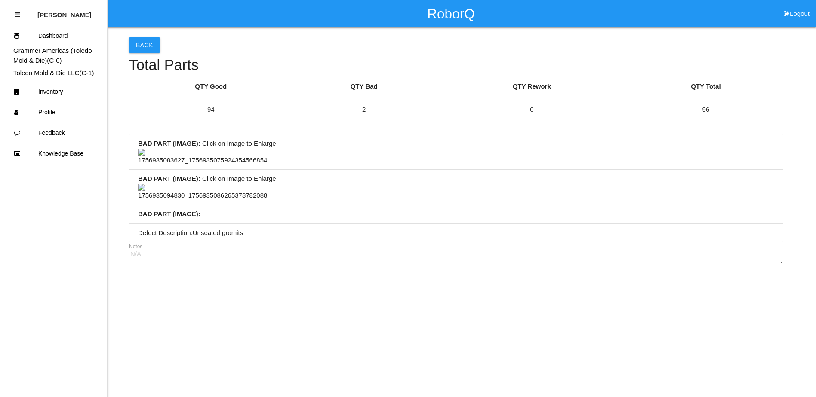
scroll to position [229, 0]
click at [474, 170] on li "BAD PART (IMAGE) : Click on Image to Enlarge" at bounding box center [455, 187] width 653 height 35
click at [150, 44] on button "Back" at bounding box center [144, 44] width 31 height 15
